Goal: Task Accomplishment & Management: Manage account settings

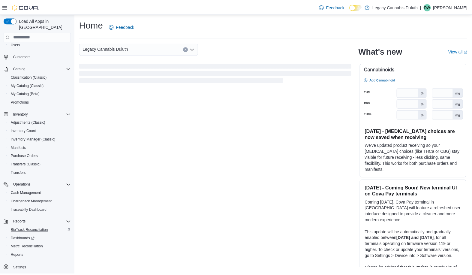
scroll to position [35, 0]
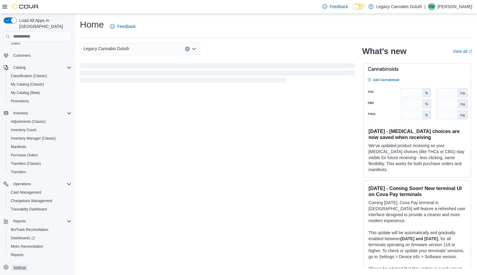
click at [20, 265] on span "Settings" at bounding box center [19, 267] width 13 height 5
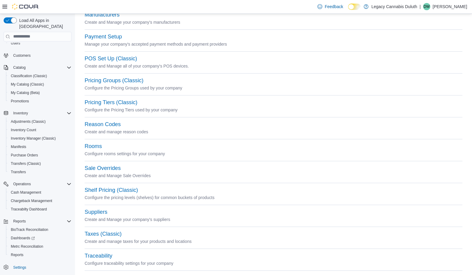
scroll to position [239, 0]
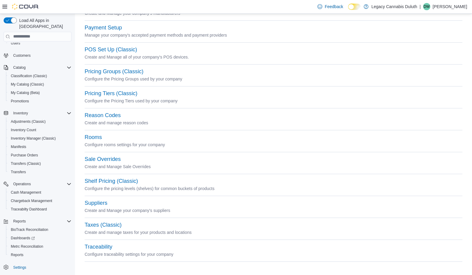
click at [112, 228] on div "Taxes (Classic)" at bounding box center [274, 225] width 378 height 7
click at [112, 225] on button "Taxes (Classic)" at bounding box center [103, 225] width 37 height 6
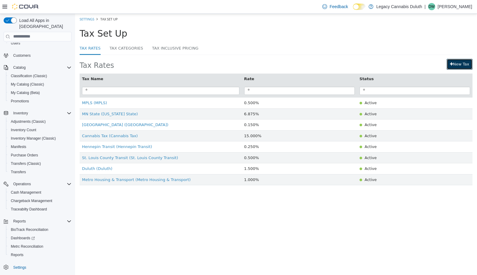
click at [460, 62] on link "New Tax" at bounding box center [459, 64] width 26 height 11
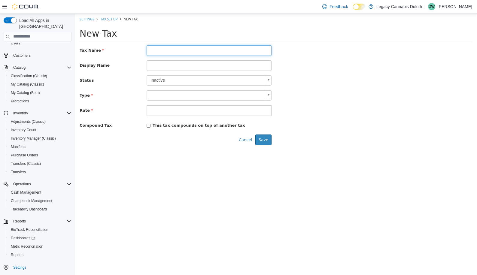
click at [204, 49] on input "text" at bounding box center [208, 50] width 125 height 11
type input "**********"
click at [111, 18] on link "Tax Set Up" at bounding box center [108, 19] width 17 height 5
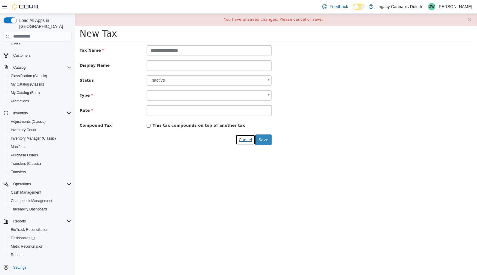
click at [250, 140] on button "Cancel" at bounding box center [245, 139] width 20 height 11
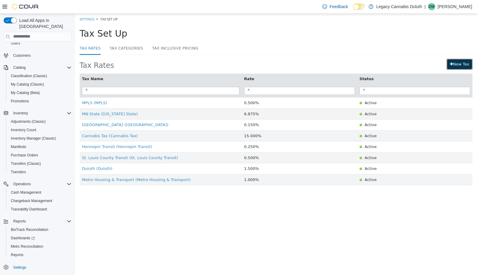
click at [454, 62] on link "New Tax" at bounding box center [459, 64] width 26 height 11
click at [458, 62] on link "New Tax" at bounding box center [459, 64] width 26 height 11
click at [305, 66] on div "New Tax" at bounding box center [389, 64] width 168 height 11
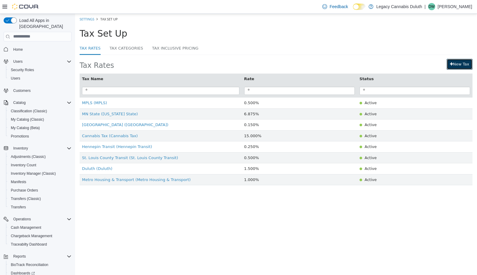
click at [463, 61] on link "New Tax" at bounding box center [459, 64] width 26 height 11
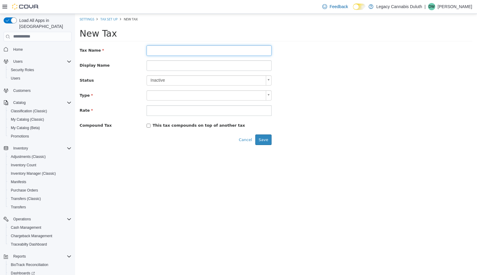
click at [183, 51] on input "text" at bounding box center [208, 50] width 125 height 11
type input "**********"
click at [174, 64] on input at bounding box center [208, 65] width 125 height 11
drag, startPoint x: 200, startPoint y: 48, endPoint x: 92, endPoint y: 47, distance: 108.1
click at [94, 48] on div "**********" at bounding box center [276, 50] width 402 height 11
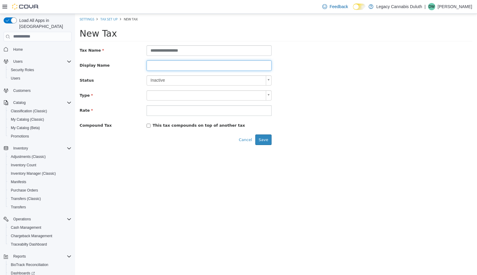
click at [150, 67] on input at bounding box center [208, 65] width 125 height 11
paste input "**********"
type input "**********"
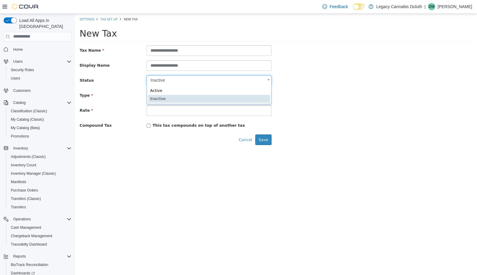
click at [178, 82] on body "**********" at bounding box center [276, 82] width 402 height 136
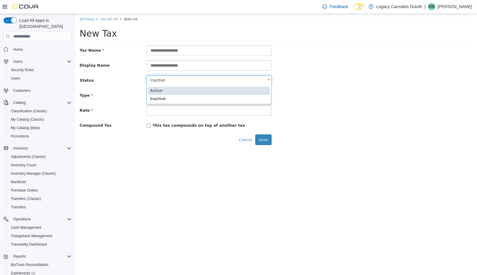
type input "****"
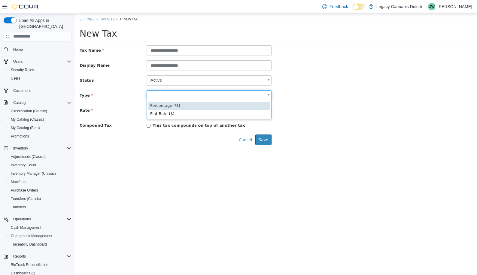
click at [166, 99] on body "**********" at bounding box center [276, 82] width 402 height 136
type input "**********"
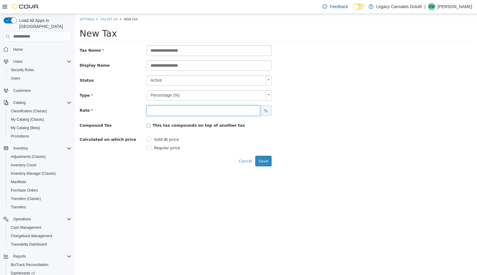
click at [171, 110] on input "number" at bounding box center [202, 110] width 113 height 11
click at [184, 114] on input "number" at bounding box center [202, 110] width 113 height 11
type input "*"
click at [351, 107] on div "Rate $ * %" at bounding box center [276, 110] width 402 height 11
click at [263, 163] on button "Save" at bounding box center [263, 160] width 16 height 11
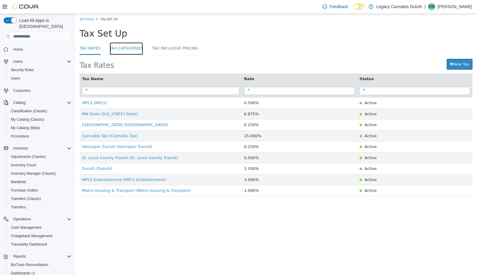
click at [124, 48] on link "Tax Categories" at bounding box center [127, 48] width 34 height 13
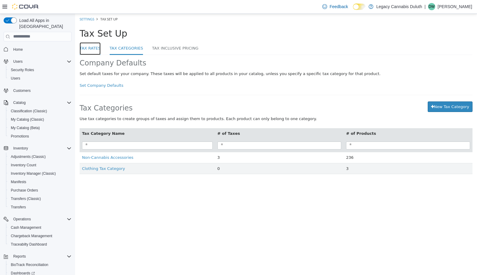
click at [87, 50] on link "Tax Rates" at bounding box center [90, 48] width 21 height 13
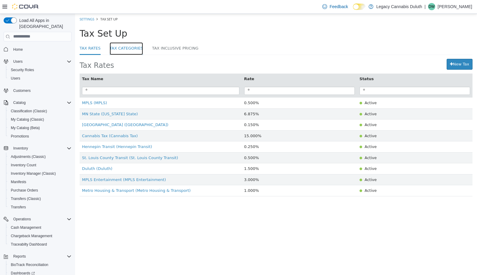
click at [125, 50] on link "Tax Categories" at bounding box center [127, 48] width 34 height 13
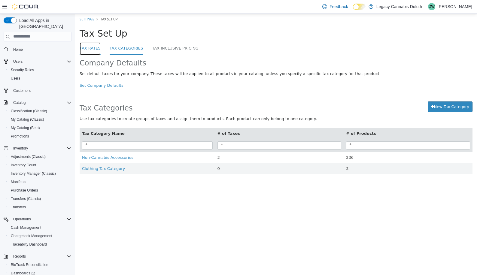
click at [93, 50] on link "Tax Rates" at bounding box center [90, 48] width 21 height 13
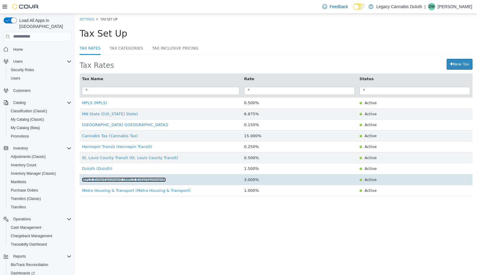
click at [129, 181] on span "MPLS Entertainment (MPLS Entertainment)" at bounding box center [124, 179] width 84 height 5
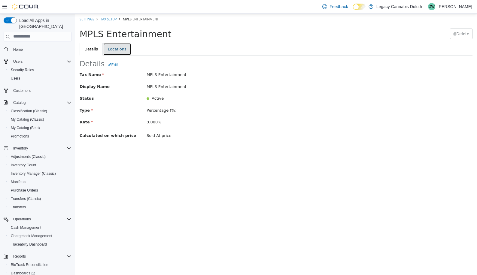
click at [117, 48] on link "Locations" at bounding box center [117, 49] width 28 height 13
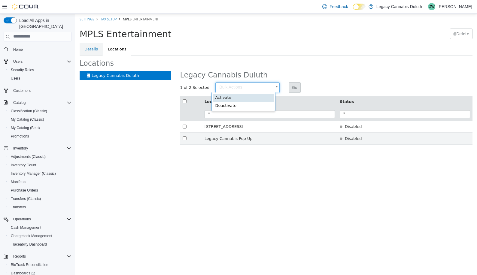
click at [271, 87] on body "× Save Successful! Settings Tax Setup MPLS Entertainment MPLS Entertainment Del…" at bounding box center [276, 82] width 402 height 137
click at [274, 86] on body "**********" at bounding box center [276, 82] width 402 height 137
type input "********"
click at [288, 86] on button "Go" at bounding box center [294, 87] width 12 height 11
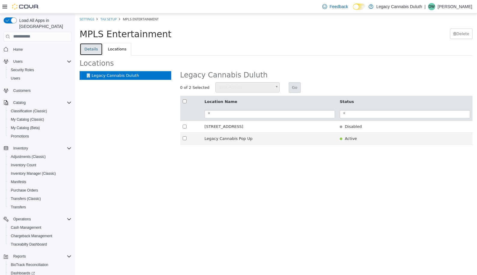
click at [93, 46] on link "Details" at bounding box center [91, 49] width 23 height 13
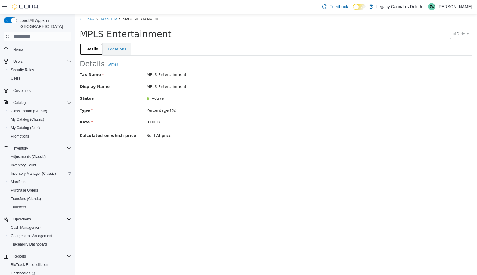
scroll to position [35, 0]
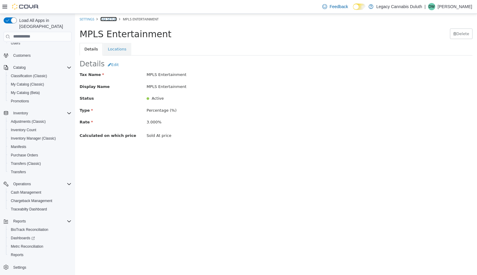
click at [110, 17] on link "Tax Setup" at bounding box center [108, 19] width 17 height 5
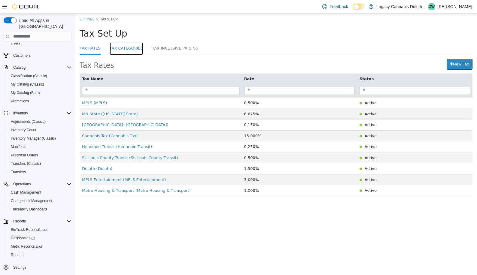
click at [123, 45] on link "Tax Categories" at bounding box center [127, 48] width 34 height 13
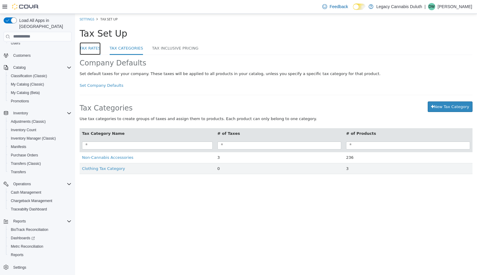
click at [95, 47] on link "Tax Rates" at bounding box center [90, 48] width 21 height 13
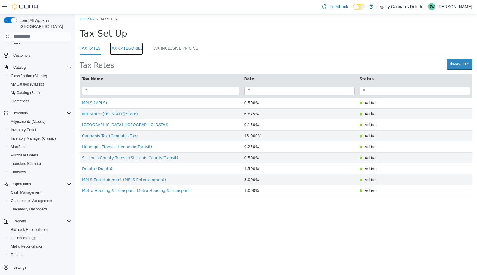
click at [126, 49] on link "Tax Categories" at bounding box center [127, 48] width 34 height 13
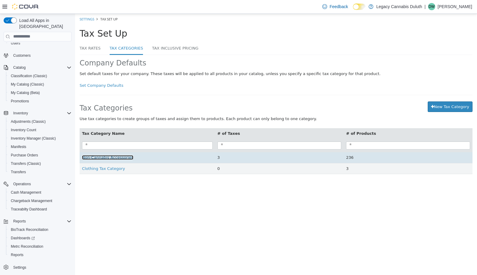
click at [112, 159] on span "Non-Cannabis Accessories" at bounding box center [107, 157] width 51 height 5
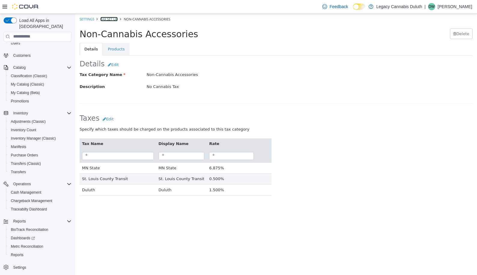
click at [105, 20] on link "Tax Set Up" at bounding box center [108, 19] width 17 height 5
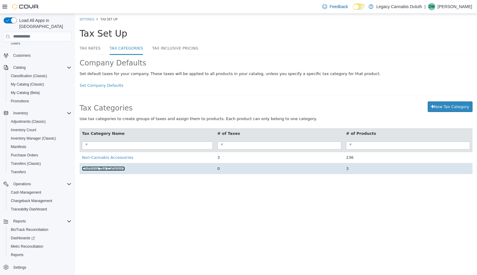
click at [101, 170] on span "Clothing Tax Category" at bounding box center [103, 168] width 43 height 5
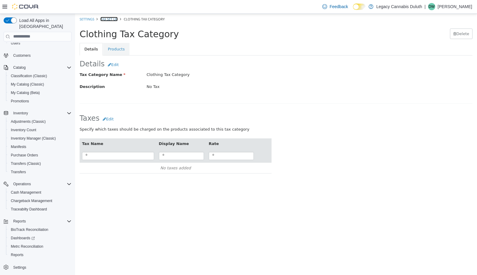
click at [104, 17] on link "Tax Set Up" at bounding box center [108, 19] width 17 height 5
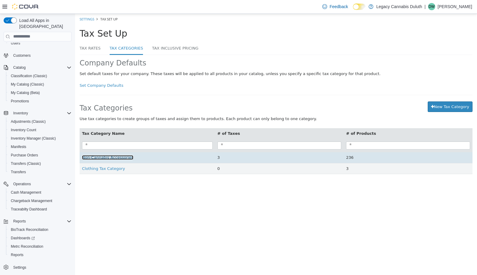
click at [105, 159] on span "Non-Cannabis Accessories" at bounding box center [107, 157] width 51 height 5
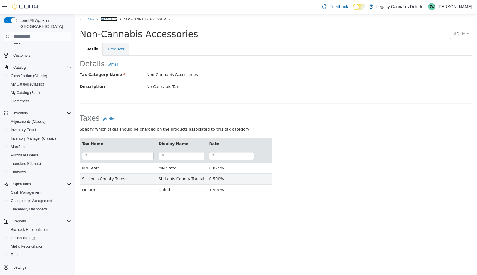
click at [112, 17] on link "Tax Set Up" at bounding box center [108, 19] width 17 height 5
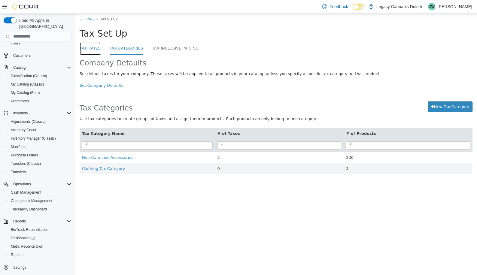
click at [89, 46] on link "Tax Rates" at bounding box center [90, 48] width 21 height 13
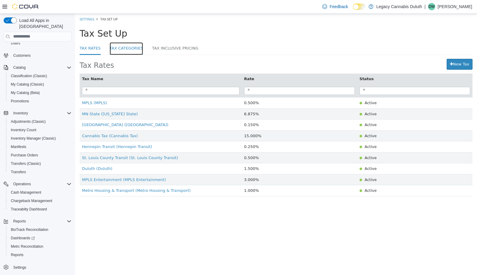
click at [121, 48] on link "Tax Categories" at bounding box center [127, 48] width 34 height 13
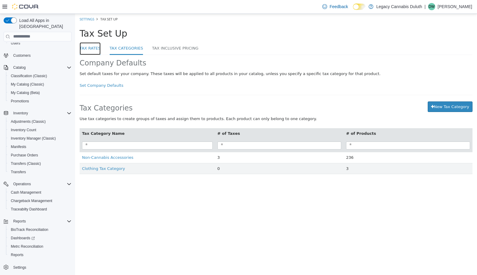
click at [94, 52] on link "Tax Rates" at bounding box center [90, 48] width 21 height 13
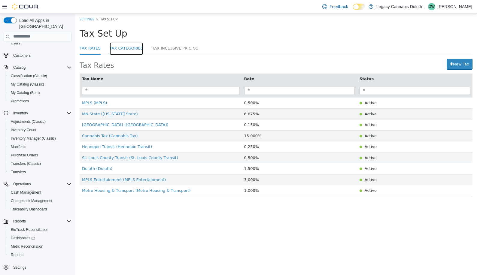
click at [117, 51] on link "Tax Categories" at bounding box center [127, 48] width 34 height 13
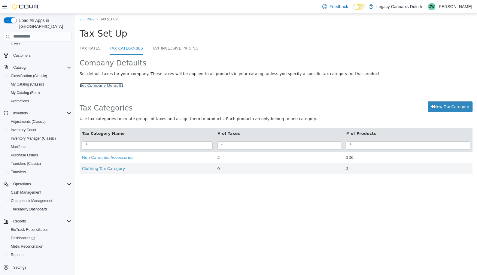
click at [106, 84] on link "Set Company Defaults" at bounding box center [102, 85] width 44 height 5
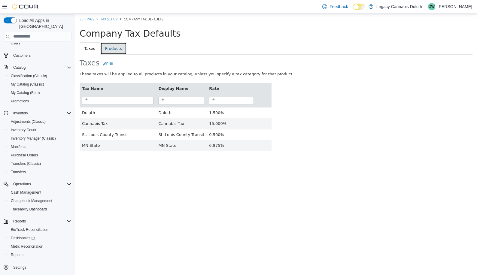
click at [113, 51] on link "Products" at bounding box center [113, 48] width 26 height 13
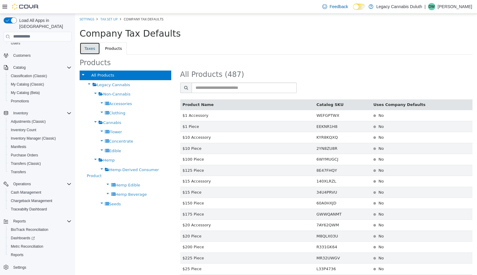
click at [92, 50] on link "Taxes" at bounding box center [90, 48] width 20 height 13
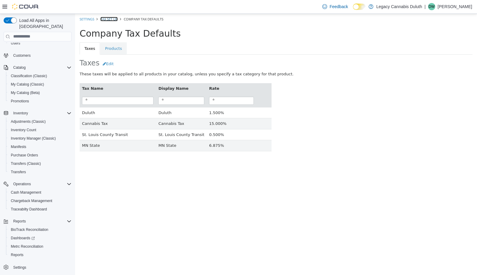
click at [111, 20] on link "Tax Set Up" at bounding box center [108, 19] width 17 height 5
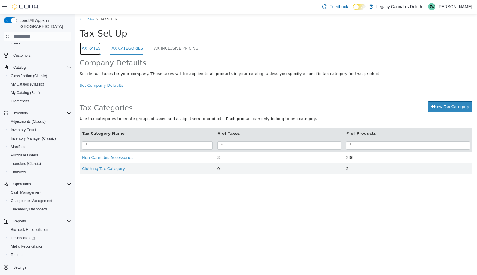
click at [86, 53] on link "Tax Rates" at bounding box center [90, 48] width 21 height 13
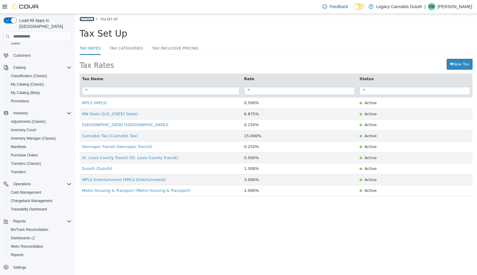
click at [88, 19] on link "Settings" at bounding box center [87, 19] width 15 height 5
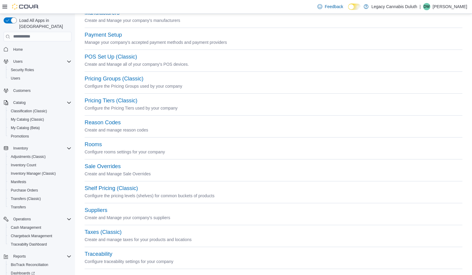
scroll to position [239, 0]
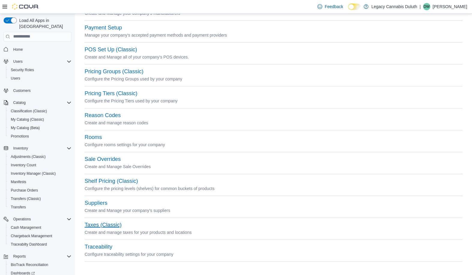
click at [111, 224] on button "Taxes (Classic)" at bounding box center [103, 225] width 37 height 6
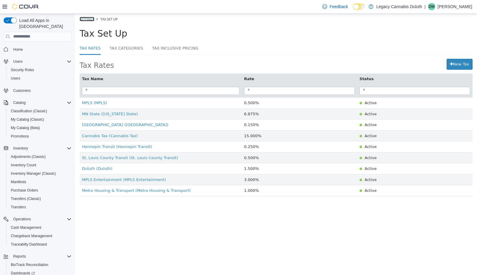
click at [91, 19] on link "Settings" at bounding box center [87, 19] width 15 height 5
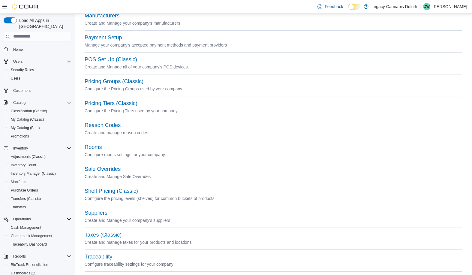
scroll to position [239, 0]
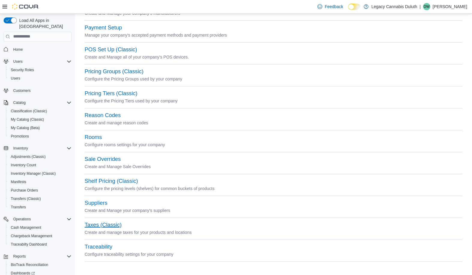
click at [105, 225] on button "Taxes (Classic)" at bounding box center [103, 225] width 37 height 6
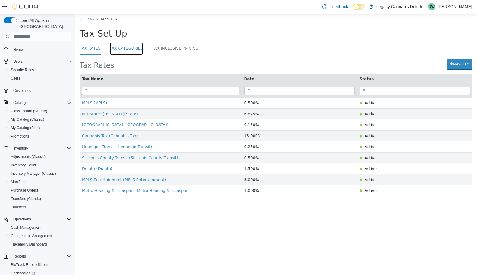
click at [129, 49] on link "Tax Categories" at bounding box center [127, 48] width 34 height 13
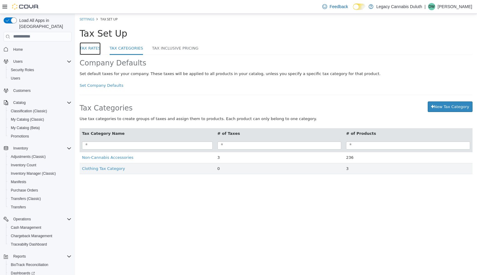
click at [93, 47] on link "Tax Rates" at bounding box center [90, 48] width 21 height 13
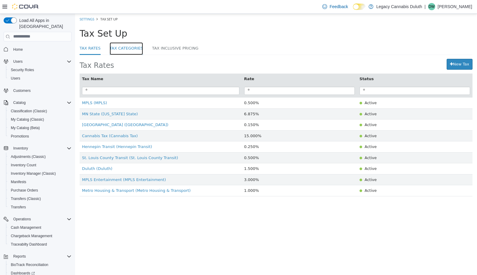
click at [132, 47] on link "Tax Categories" at bounding box center [127, 48] width 34 height 13
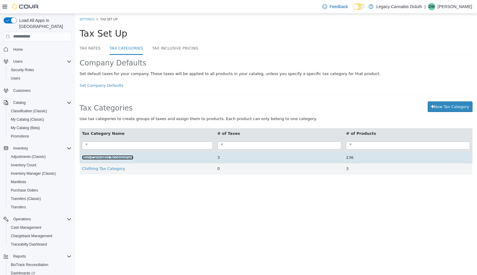
click at [127, 156] on span "Non-Cannabis Accessories" at bounding box center [107, 157] width 51 height 5
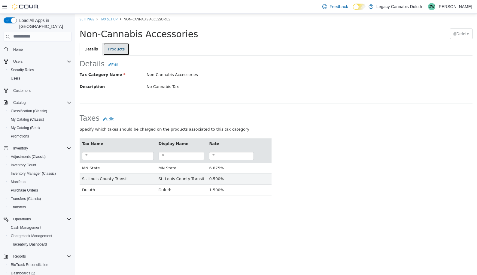
click at [120, 53] on link "Products" at bounding box center [116, 49] width 26 height 13
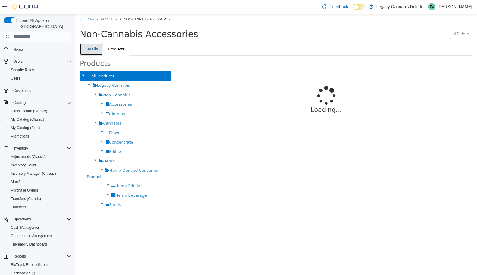
click at [87, 49] on link "Details" at bounding box center [91, 49] width 23 height 13
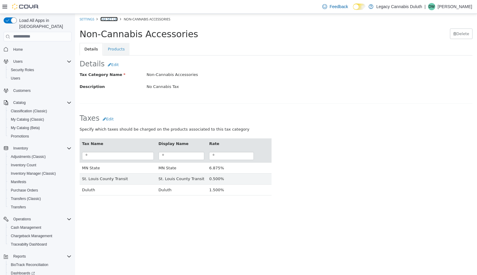
click at [110, 17] on link "Tax Set Up" at bounding box center [108, 19] width 17 height 5
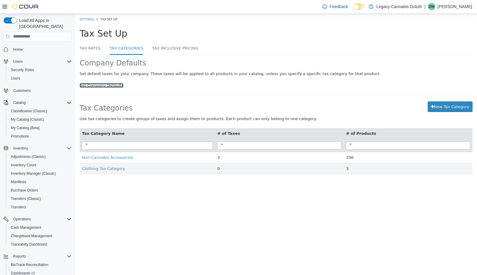
click at [101, 86] on link "Set Company Defaults" at bounding box center [102, 85] width 44 height 5
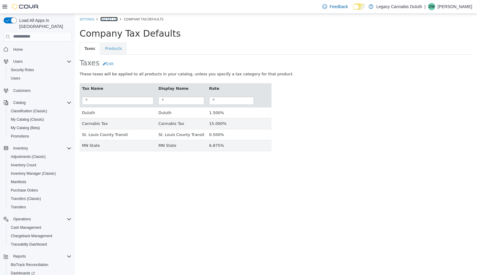
click at [110, 19] on link "Tax Set Up" at bounding box center [108, 19] width 17 height 5
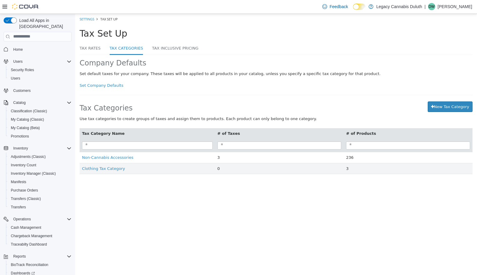
click at [108, 89] on div "Company Defaults Set default taxes for your company. These taxes will be applie…" at bounding box center [276, 117] width 393 height 125
click at [108, 85] on link "Set Company Defaults" at bounding box center [102, 85] width 44 height 5
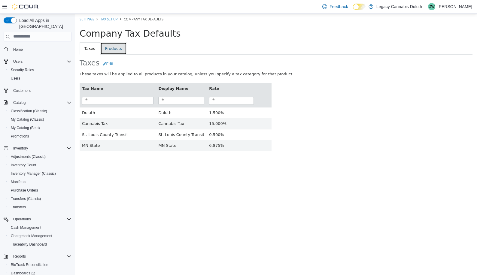
click at [118, 48] on link "Products" at bounding box center [113, 48] width 26 height 13
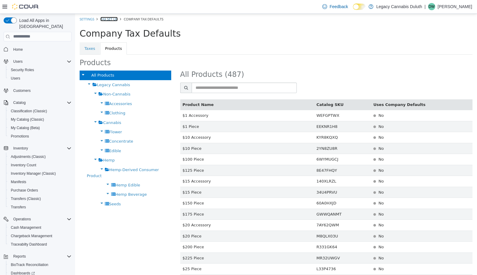
drag, startPoint x: 116, startPoint y: 17, endPoint x: 150, endPoint y: 21, distance: 34.8
click at [116, 17] on link "Tax Set Up" at bounding box center [108, 19] width 17 height 5
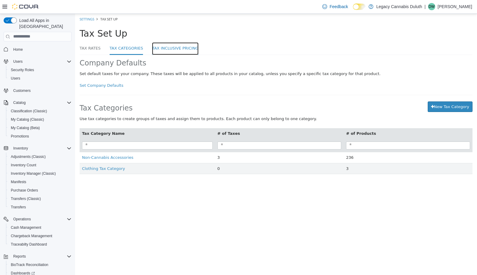
click at [164, 51] on link "Tax Inclusive Pricing" at bounding box center [175, 48] width 46 height 13
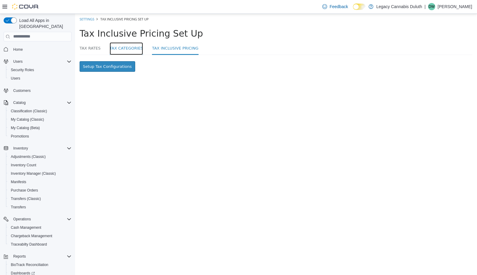
click at [131, 47] on link "Tax Categories" at bounding box center [127, 48] width 34 height 13
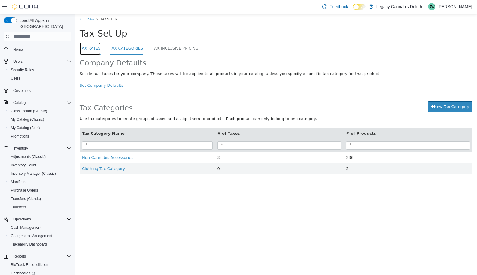
click at [87, 47] on link "Tax Rates" at bounding box center [90, 48] width 21 height 13
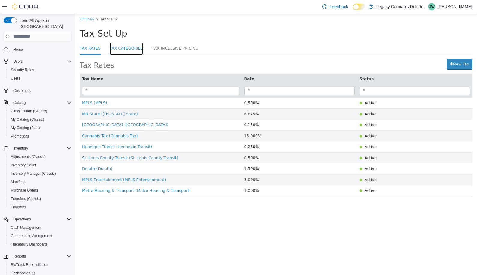
click at [136, 46] on link "Tax Categories" at bounding box center [127, 48] width 34 height 13
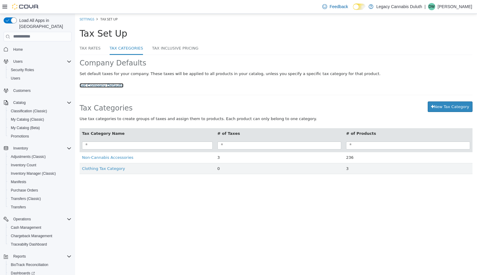
click at [106, 87] on link "Set Company Defaults" at bounding box center [102, 85] width 44 height 5
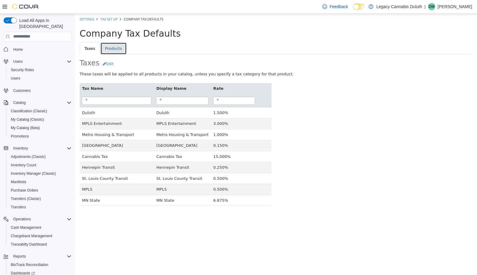
click at [116, 50] on link "Products" at bounding box center [113, 48] width 26 height 13
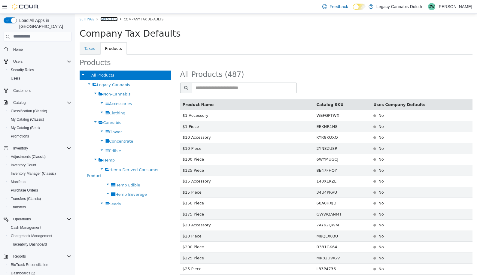
click at [106, 18] on link "Tax Set Up" at bounding box center [108, 19] width 17 height 5
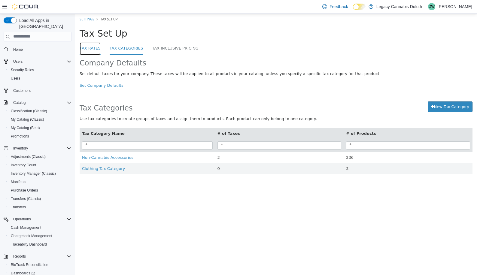
click at [92, 48] on link "Tax Rates" at bounding box center [90, 48] width 21 height 13
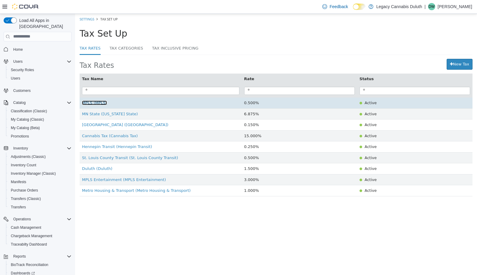
click at [100, 104] on span "MPLS (MPLS)" at bounding box center [94, 102] width 25 height 5
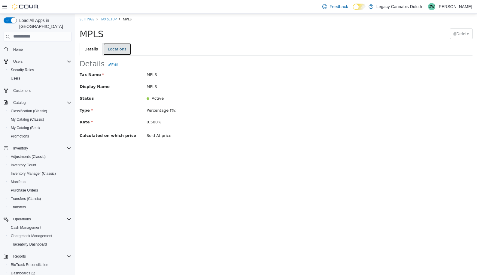
click at [114, 47] on link "Locations" at bounding box center [117, 49] width 28 height 13
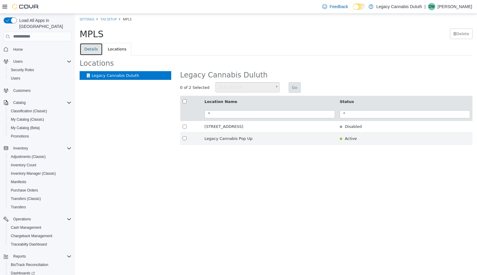
click at [96, 48] on link "Details" at bounding box center [91, 49] width 23 height 13
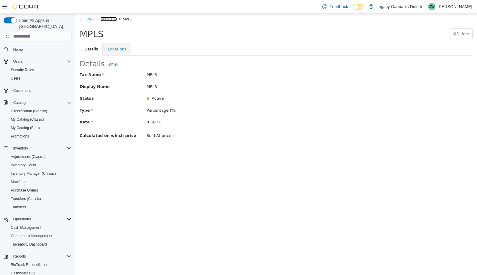
click at [109, 19] on link "Tax Setup" at bounding box center [108, 19] width 17 height 5
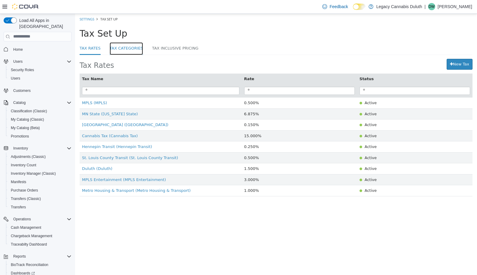
click at [131, 47] on link "Tax Categories" at bounding box center [127, 48] width 34 height 13
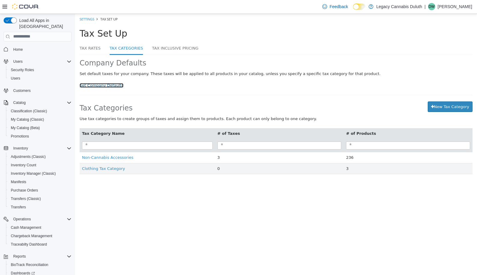
click at [97, 83] on link "Set Company Defaults" at bounding box center [102, 85] width 44 height 5
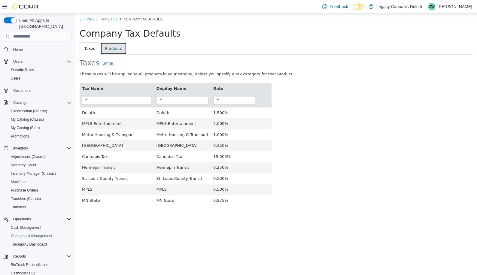
click at [119, 45] on link "Products" at bounding box center [113, 48] width 26 height 13
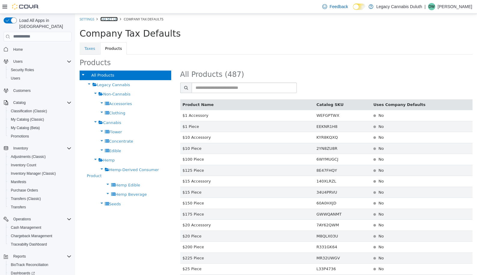
click at [108, 18] on link "Tax Set Up" at bounding box center [108, 19] width 17 height 5
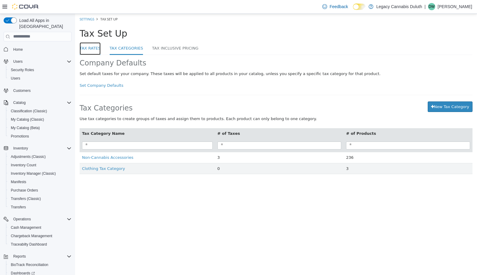
click at [86, 50] on link "Tax Rates" at bounding box center [90, 48] width 21 height 13
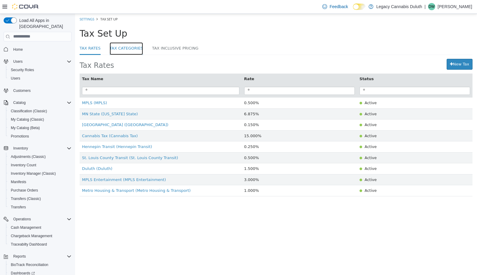
click at [125, 47] on link "Tax Categories" at bounding box center [127, 48] width 34 height 13
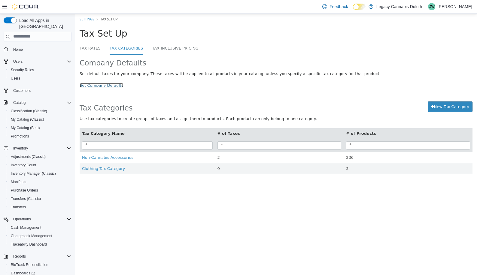
click at [108, 85] on link "Set Company Defaults" at bounding box center [102, 85] width 44 height 5
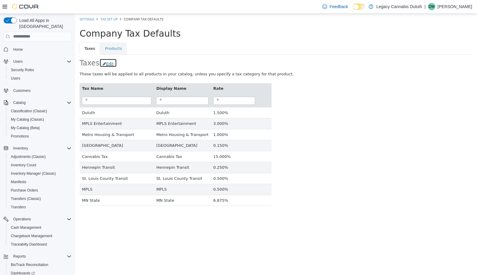
click at [105, 66] on button "Edit" at bounding box center [107, 62] width 17 height 9
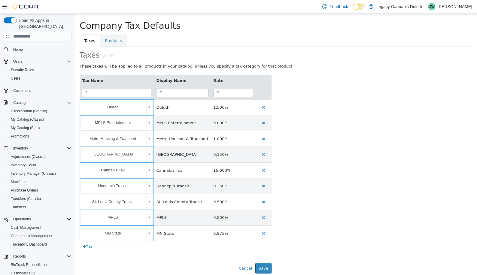
scroll to position [12, 0]
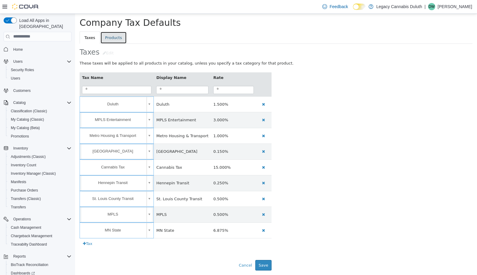
click at [111, 34] on link "Products" at bounding box center [113, 37] width 26 height 13
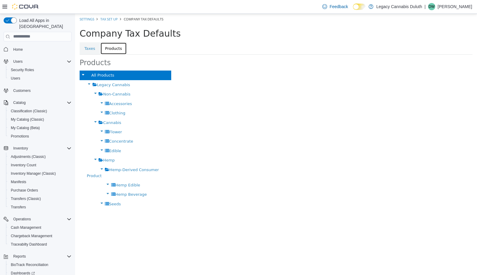
scroll to position [0, 0]
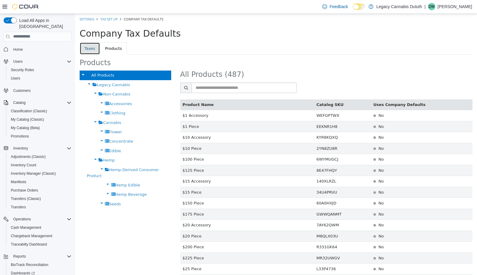
click at [87, 48] on link "Taxes" at bounding box center [90, 48] width 20 height 13
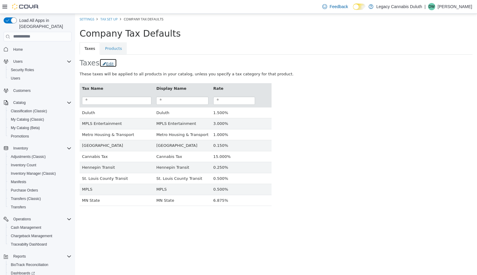
click at [109, 64] on button "Edit" at bounding box center [107, 62] width 17 height 9
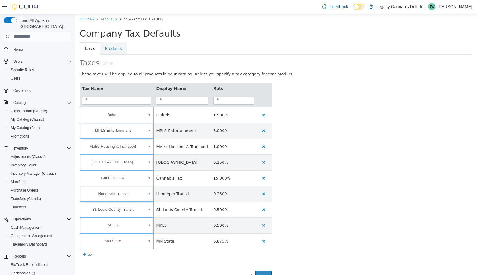
scroll to position [12, 0]
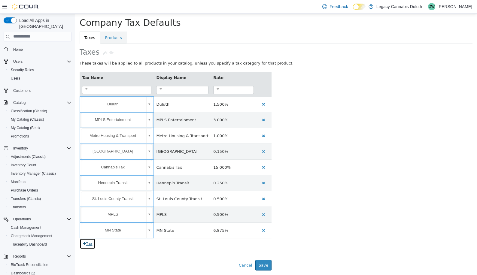
click at [86, 245] on button "Tax" at bounding box center [88, 243] width 16 height 11
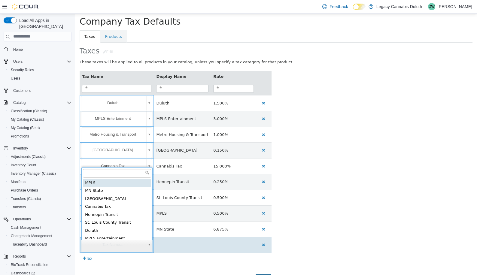
click at [151, 247] on body "**********" at bounding box center [276, 146] width 402 height 288
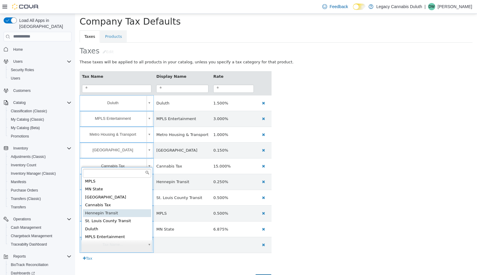
scroll to position [11, 0]
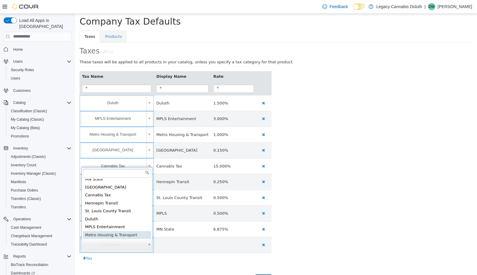
click at [125, 266] on body "**********" at bounding box center [276, 146] width 402 height 288
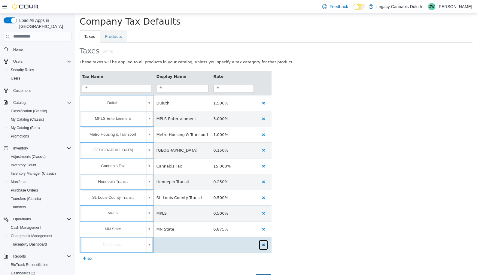
click at [262, 246] on icon "button" at bounding box center [263, 245] width 3 height 4
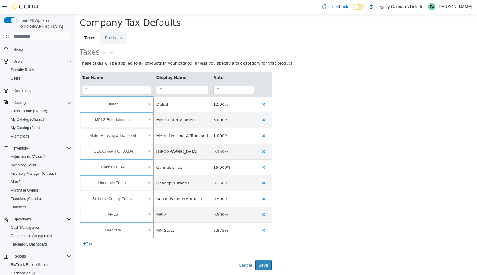
click at [335, 178] on div "**********" at bounding box center [276, 160] width 402 height 189
click at [110, 38] on link "Products" at bounding box center [113, 37] width 26 height 13
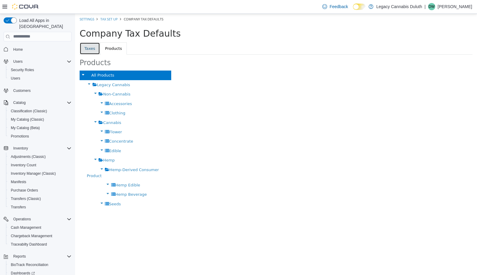
click at [94, 46] on link "Taxes" at bounding box center [90, 48] width 20 height 13
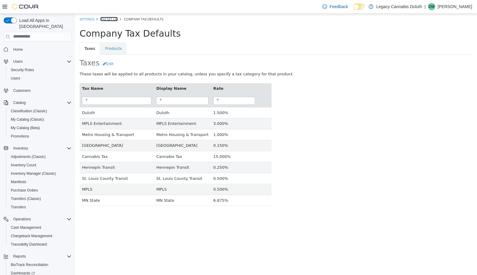
click at [111, 17] on link "Tax Set Up" at bounding box center [108, 19] width 17 height 5
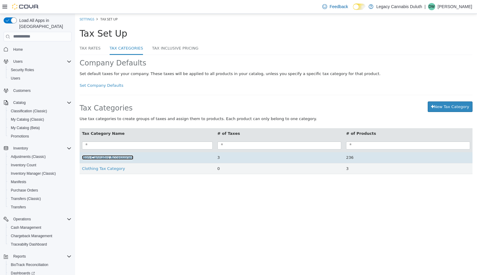
click at [118, 159] on span "Non-Cannabis Accessories" at bounding box center [107, 157] width 51 height 5
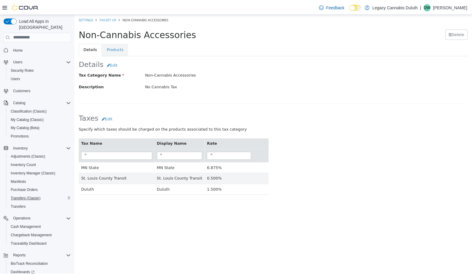
scroll to position [35, 0]
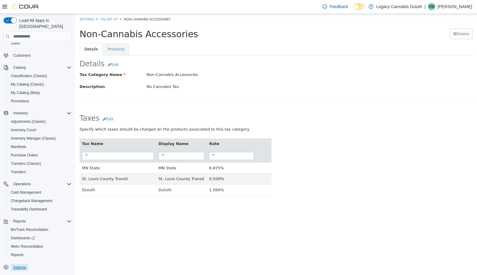
click at [18, 265] on span "Settings" at bounding box center [19, 267] width 13 height 5
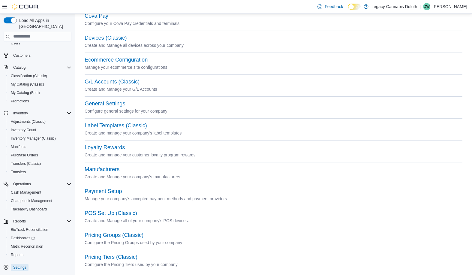
scroll to position [90, 0]
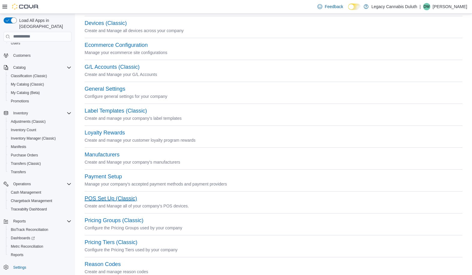
click at [126, 199] on button "POS Set Up (Classic)" at bounding box center [111, 198] width 53 height 6
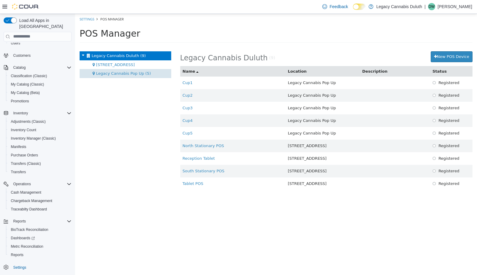
click at [143, 76] on div "Legacy Cannabis Pop Up (5)" at bounding box center [126, 73] width 92 height 9
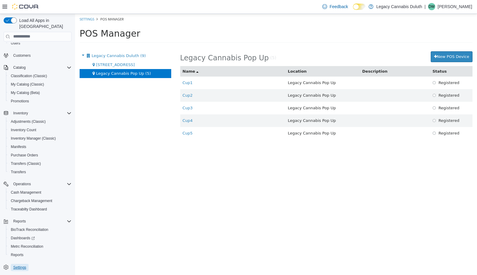
click at [21, 265] on span "Settings" at bounding box center [19, 267] width 13 height 5
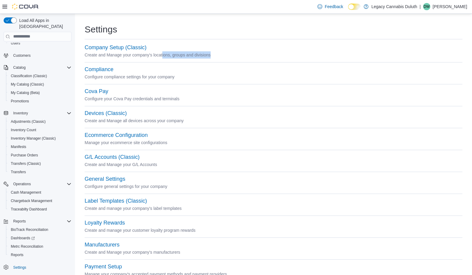
drag, startPoint x: 177, startPoint y: 56, endPoint x: 211, endPoint y: 59, distance: 33.4
click at [211, 59] on div "Company Setup (Classic) Create and Manage your company's locations, groups and …" at bounding box center [274, 55] width 378 height 22
drag, startPoint x: 211, startPoint y: 59, endPoint x: 284, endPoint y: 58, distance: 73.3
click at [284, 58] on p "Create and Manage your company's locations, groups and divisions" at bounding box center [274, 54] width 378 height 7
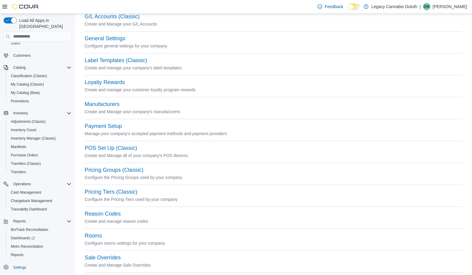
scroll to position [180, 0]
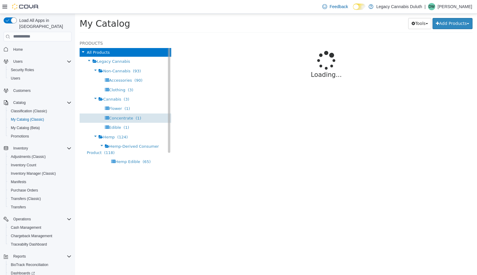
select select "**********"
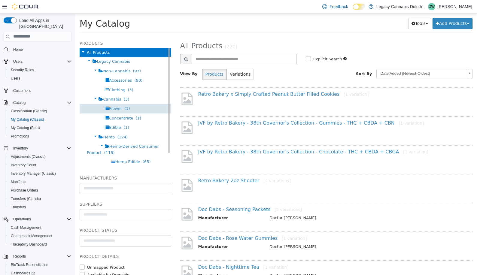
click at [132, 108] on div "Flower (1)" at bounding box center [126, 108] width 92 height 9
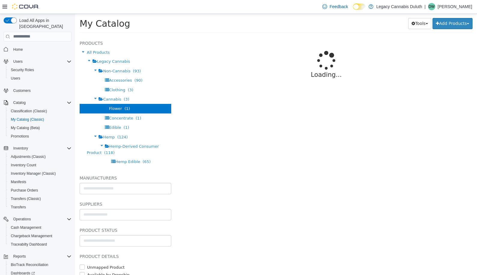
select select "**********"
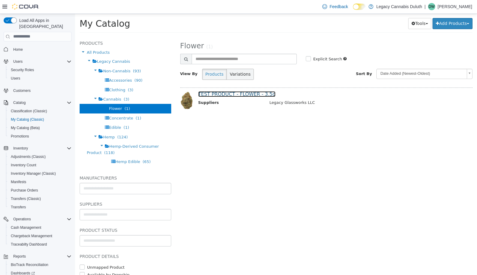
click at [244, 93] on link "TEST PRODUCT - FLOWER - 3.5g" at bounding box center [236, 94] width 77 height 6
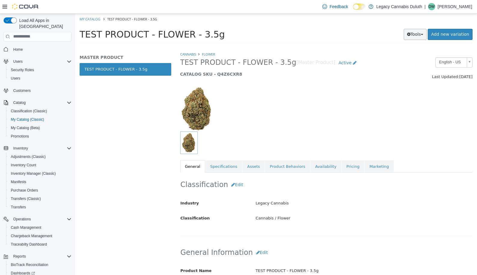
click at [415, 37] on button "Tools" at bounding box center [414, 34] width 23 height 11
click at [247, 142] on div at bounding box center [301, 142] width 242 height 23
click at [225, 169] on link "Specifications" at bounding box center [223, 166] width 37 height 13
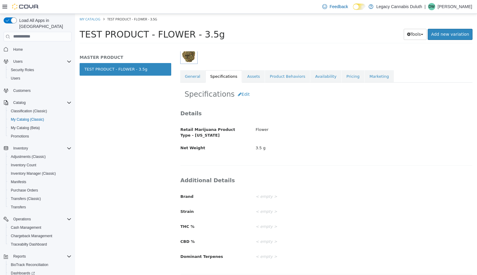
scroll to position [94, 0]
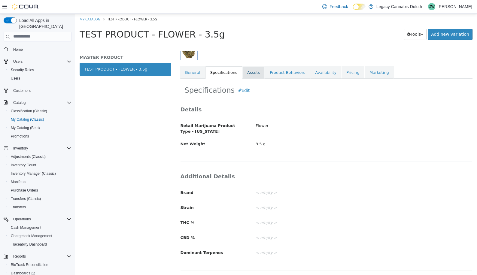
click at [252, 72] on link "Assets" at bounding box center [253, 72] width 22 height 13
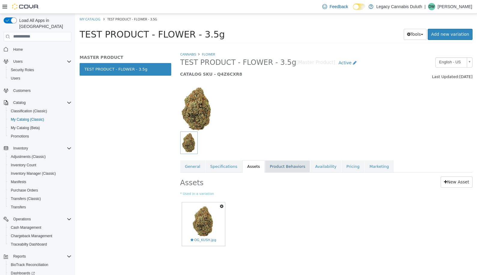
click at [270, 168] on link "Product Behaviors" at bounding box center [287, 166] width 45 height 13
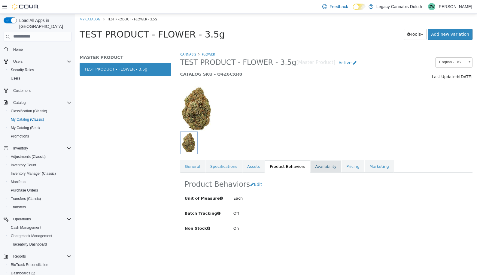
click at [318, 165] on link "Availability" at bounding box center [325, 166] width 31 height 13
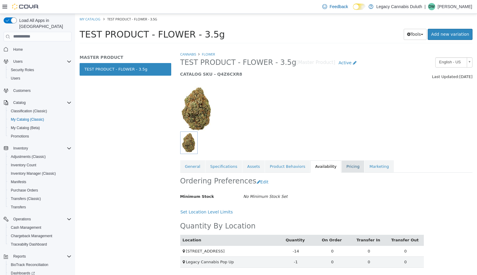
click at [341, 165] on link "Pricing" at bounding box center [352, 166] width 23 height 13
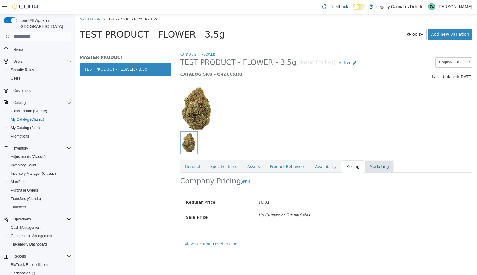
click at [364, 163] on link "Marketing" at bounding box center [378, 166] width 29 height 13
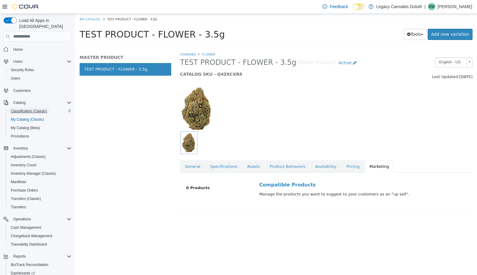
click at [30, 109] on span "Classification (Classic)" at bounding box center [29, 111] width 36 height 5
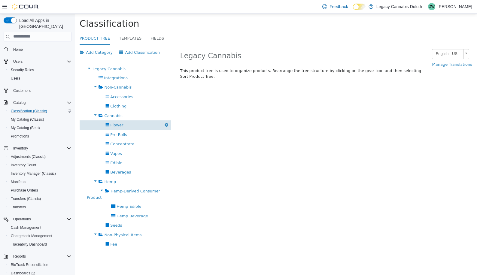
click at [118, 122] on span "Flower" at bounding box center [116, 124] width 13 height 5
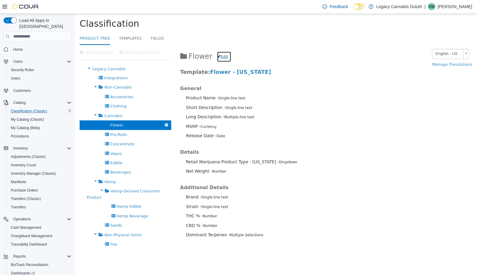
click at [224, 58] on button "Edit" at bounding box center [224, 56] width 14 height 11
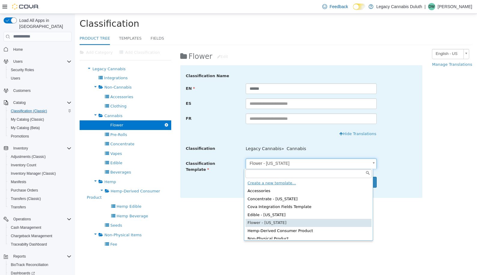
click at [280, 162] on body "× Product Tree Classification Product Tree Templates Fields Add Category Add Cl…" at bounding box center [276, 155] width 402 height 283
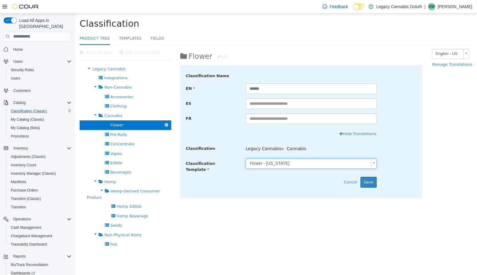
click at [205, 166] on body "× Product Tree Classification Product Tree Templates Fields Add Category Add Cl…" at bounding box center [276, 155] width 402 height 283
click at [346, 180] on button "Cancel" at bounding box center [350, 182] width 20 height 11
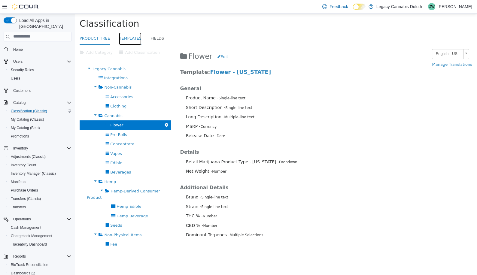
click at [134, 38] on link "Templates" at bounding box center [130, 38] width 23 height 13
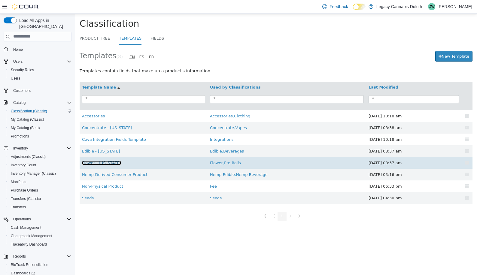
click at [95, 163] on link "Flower - [US_STATE]" at bounding box center [101, 162] width 39 height 5
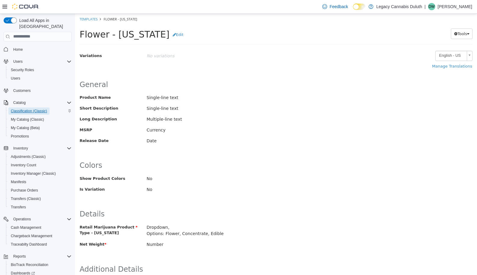
click at [36, 109] on span "Classification (Classic)" at bounding box center [29, 111] width 36 height 5
click at [90, 19] on link "Templates" at bounding box center [89, 19] width 18 height 5
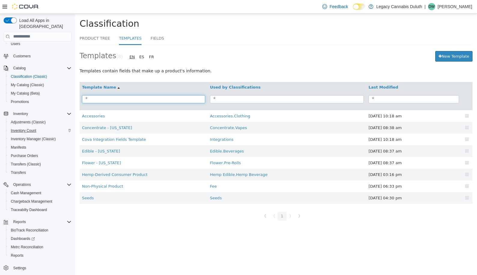
scroll to position [35, 0]
